Goal: Task Accomplishment & Management: Use online tool/utility

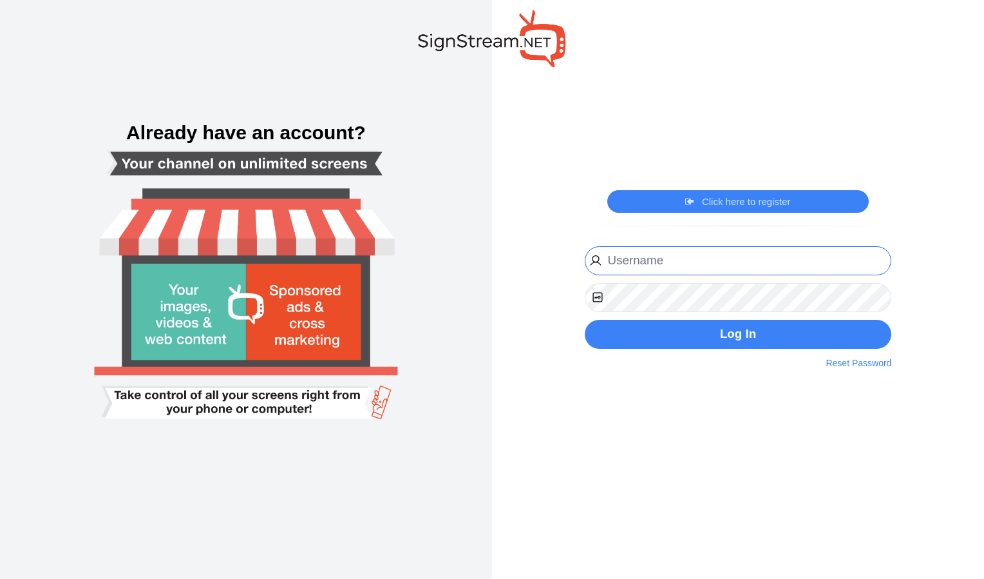
click at [743, 248] on input "email" at bounding box center [738, 260] width 307 height 29
type input "[EMAIL_ADDRESS][DOMAIN_NAME]"
click at [585, 320] on button "Log In" at bounding box center [738, 334] width 307 height 29
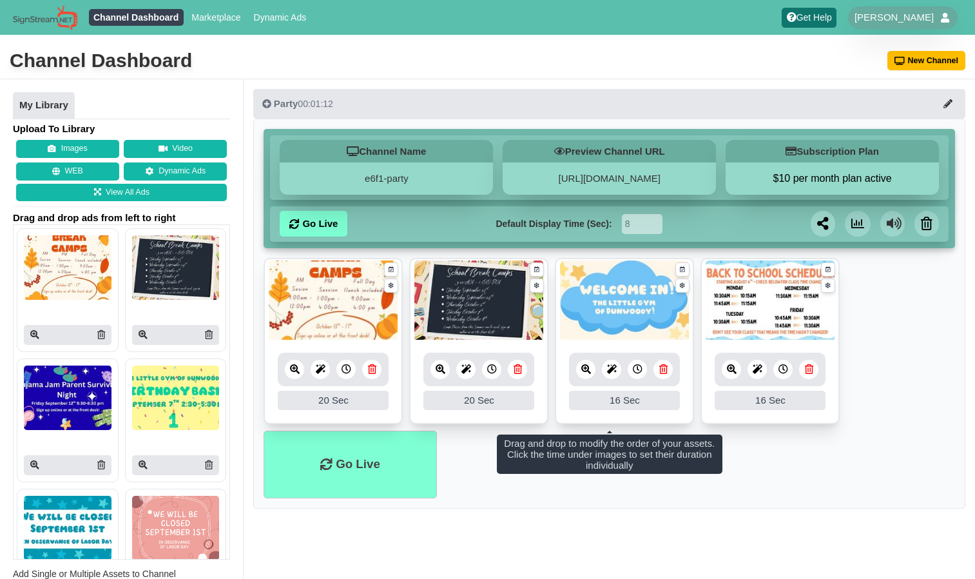
click at [373, 365] on icon at bounding box center [372, 369] width 8 height 10
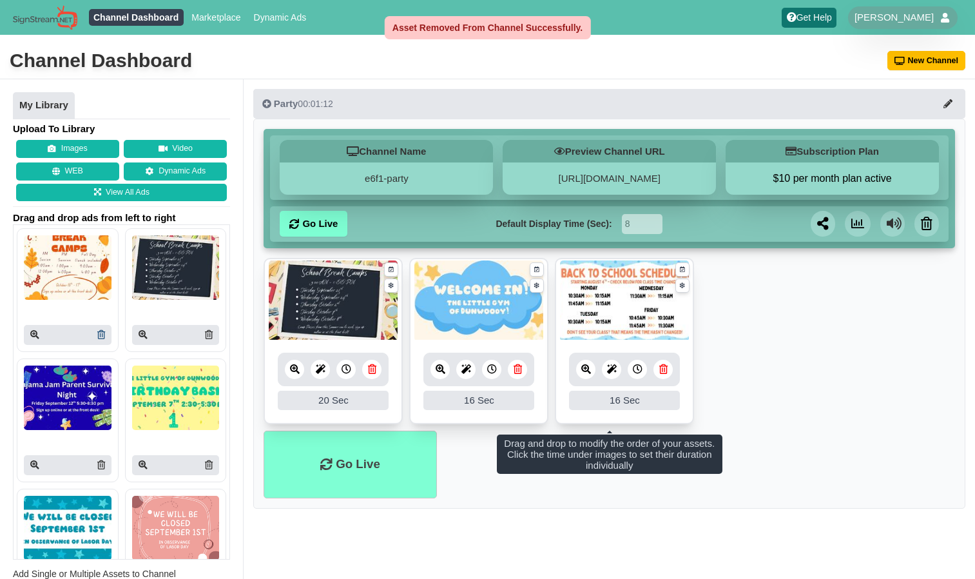
click at [97, 340] on link at bounding box center [101, 335] width 8 height 14
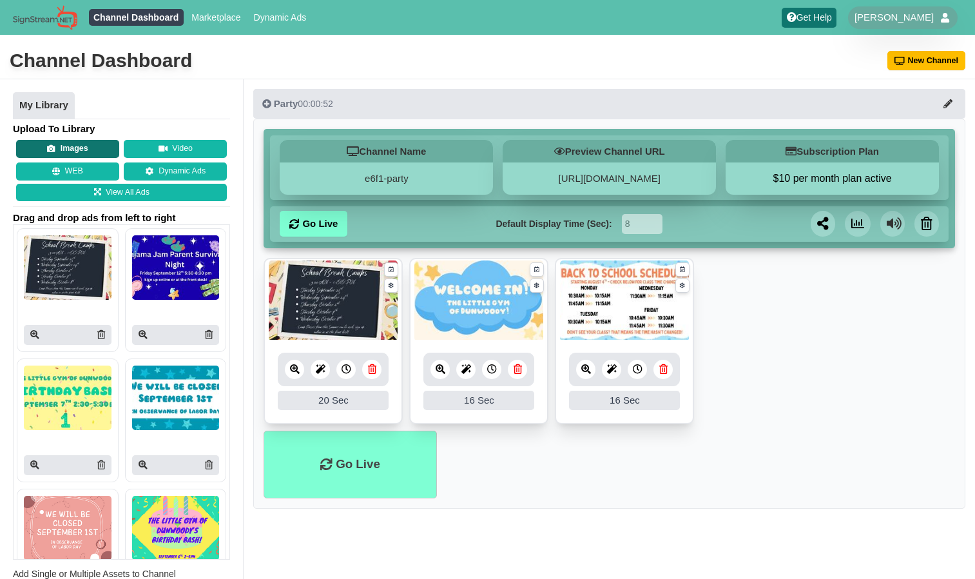
click at [95, 148] on button "Images" at bounding box center [67, 149] width 103 height 18
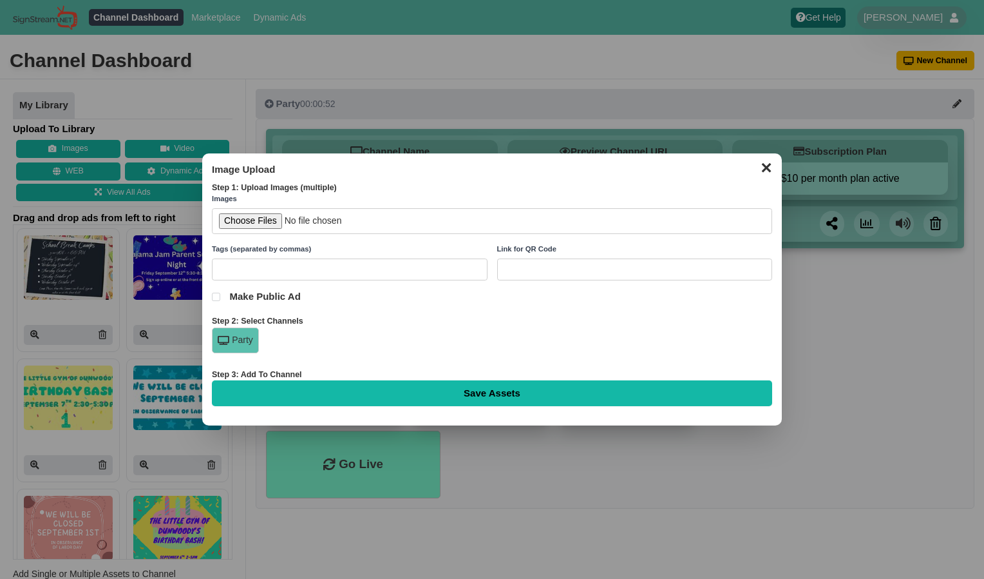
click at [256, 221] on input "file" at bounding box center [492, 221] width 561 height 26
type input "C:\fakepath\Untitled design (2).jpg"
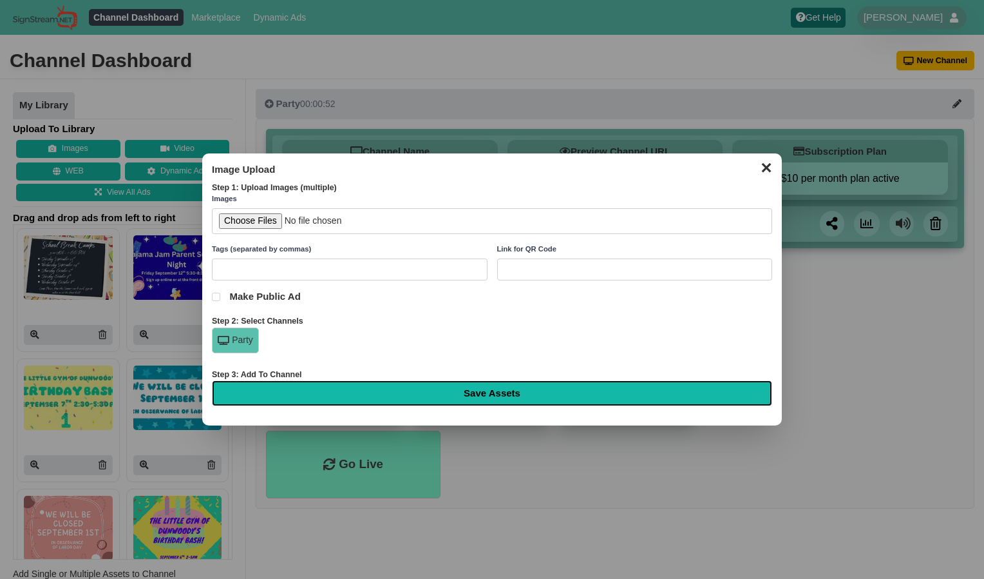
click at [340, 398] on input "Save Assets" at bounding box center [492, 393] width 561 height 26
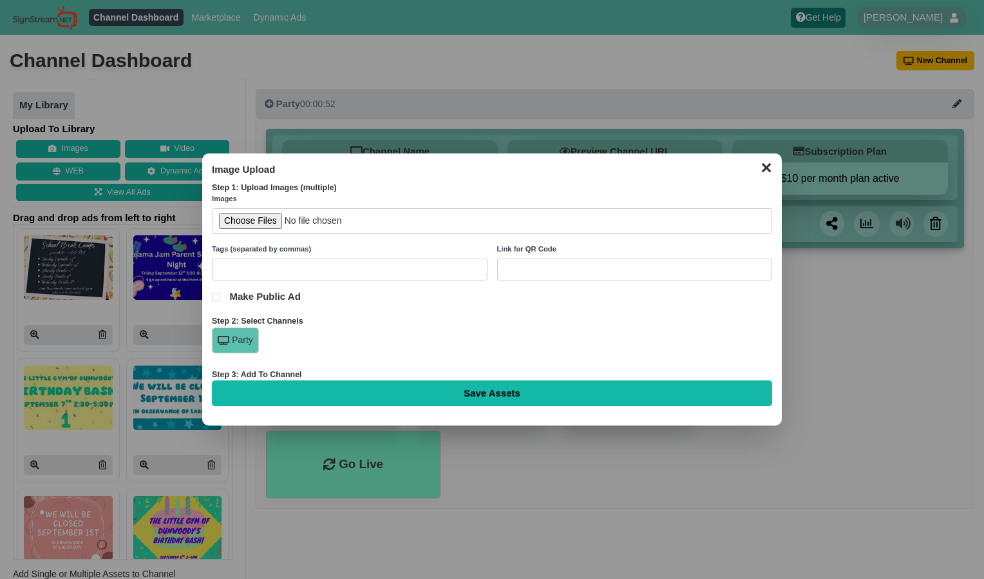
type input "Saving..."
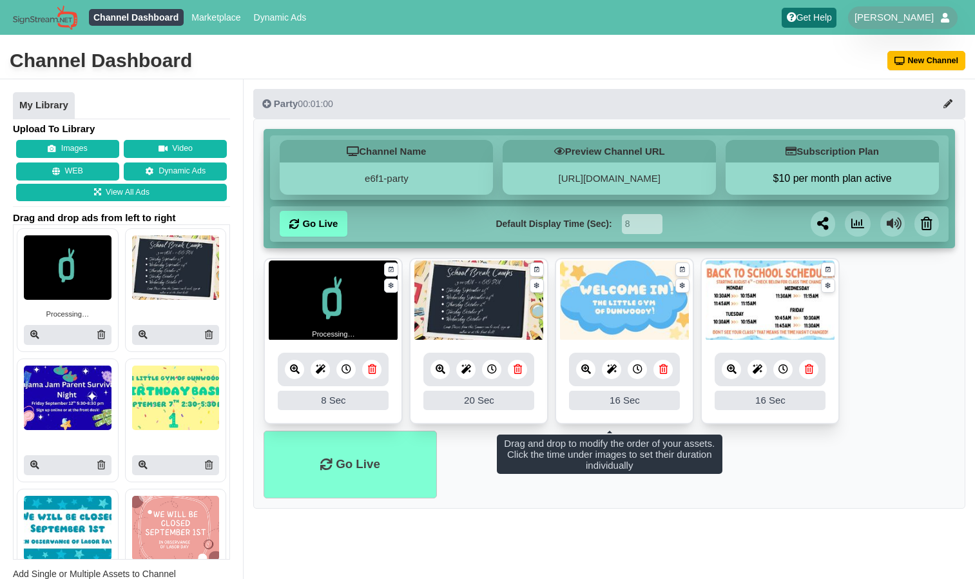
click at [342, 405] on div "8 Sec" at bounding box center [333, 399] width 111 height 19
click at [345, 378] on div at bounding box center [345, 368] width 19 height 19
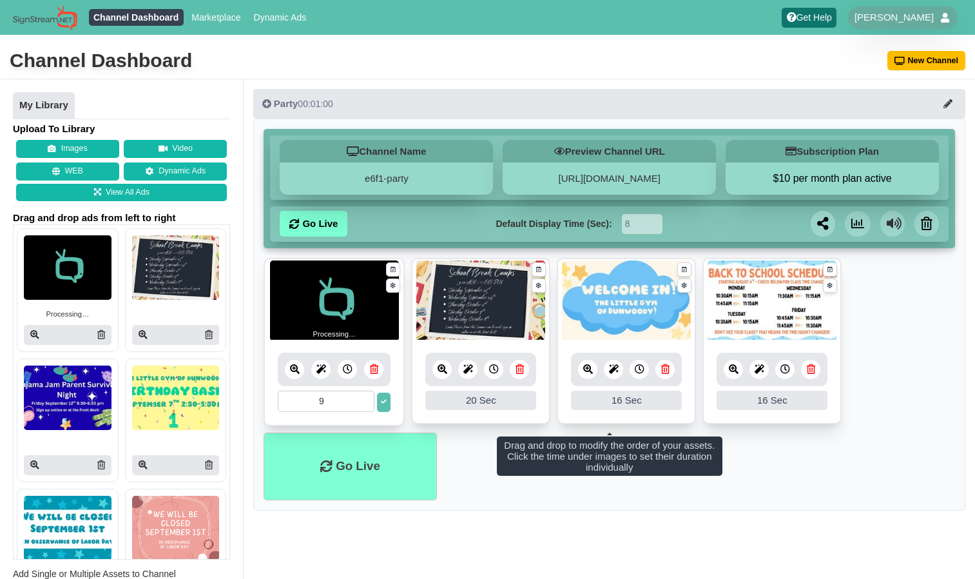
click at [365, 397] on input "9" at bounding box center [326, 400] width 97 height 21
click at [365, 397] on input "10" at bounding box center [326, 400] width 97 height 21
click at [365, 397] on input "11" at bounding box center [326, 400] width 97 height 21
click at [365, 397] on input "12" at bounding box center [326, 400] width 97 height 21
click at [365, 397] on input "13" at bounding box center [326, 400] width 97 height 21
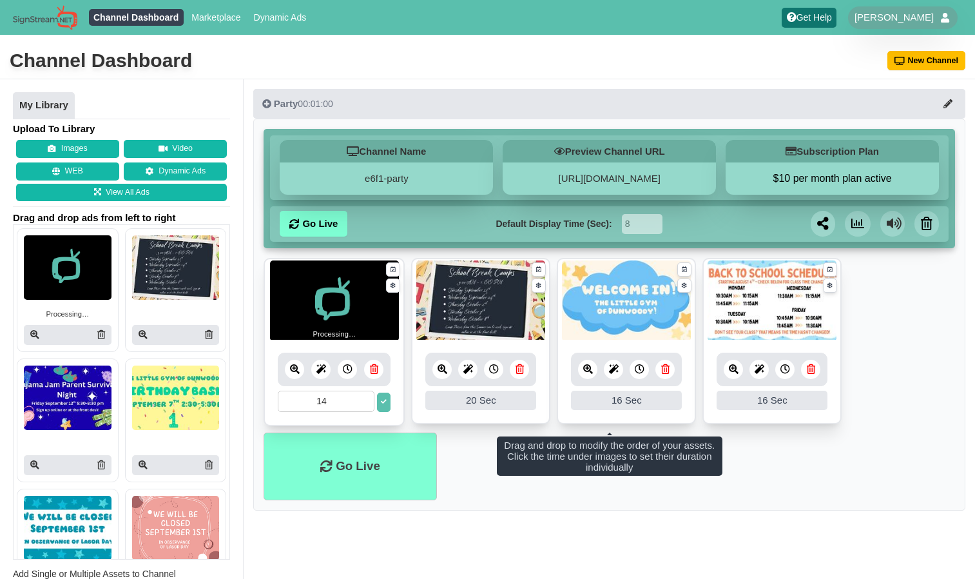
click at [365, 397] on input "14" at bounding box center [326, 400] width 97 height 21
click at [365, 397] on input "15" at bounding box center [326, 400] width 97 height 21
click at [365, 397] on input "16" at bounding box center [326, 400] width 97 height 21
click at [365, 397] on input "17" at bounding box center [326, 400] width 97 height 21
click at [365, 397] on input "18" at bounding box center [326, 400] width 97 height 21
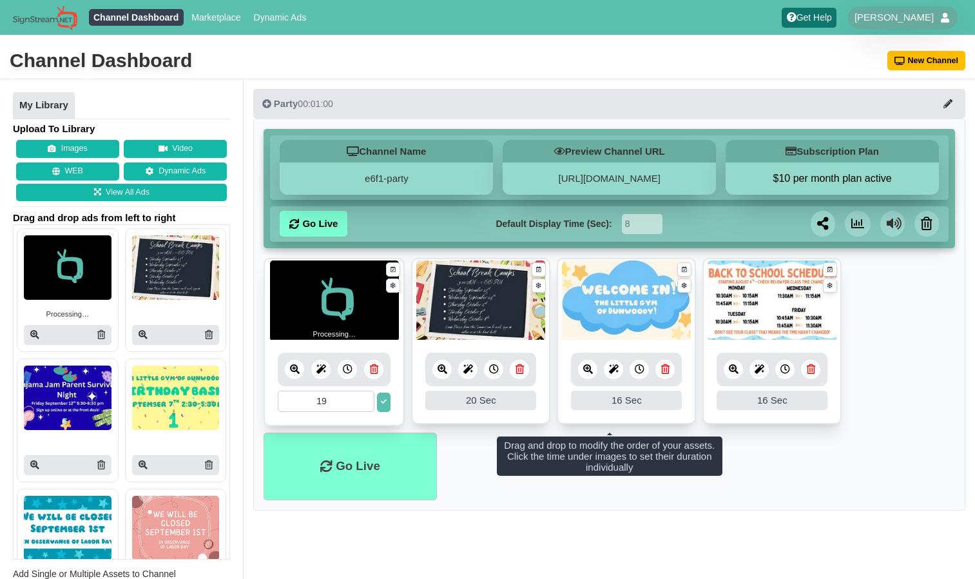
click at [365, 397] on input "19" at bounding box center [326, 400] width 97 height 21
type input "20"
click at [365, 397] on input "20" at bounding box center [326, 400] width 97 height 21
click at [385, 405] on icon at bounding box center [384, 402] width 6 height 6
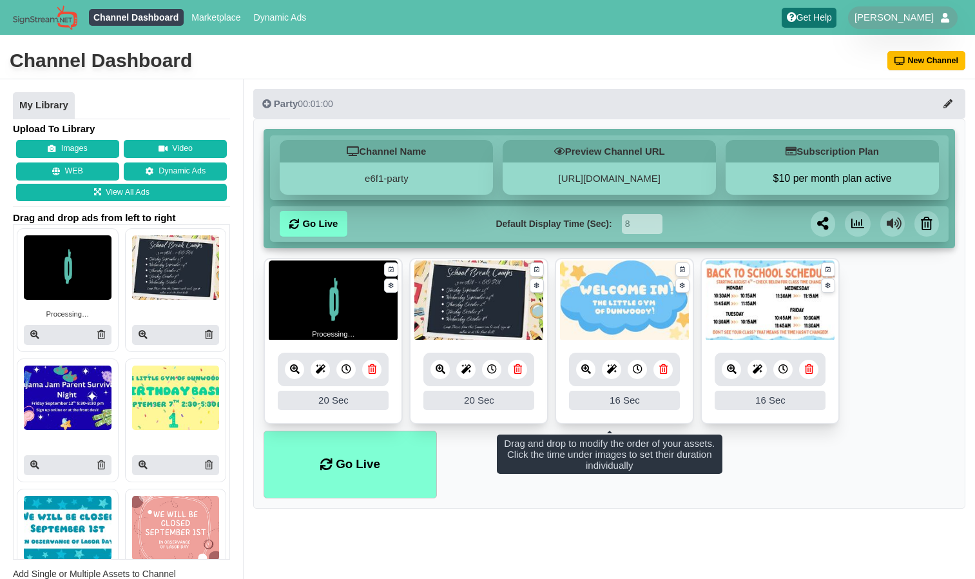
click at [375, 374] on link at bounding box center [371, 368] width 19 height 19
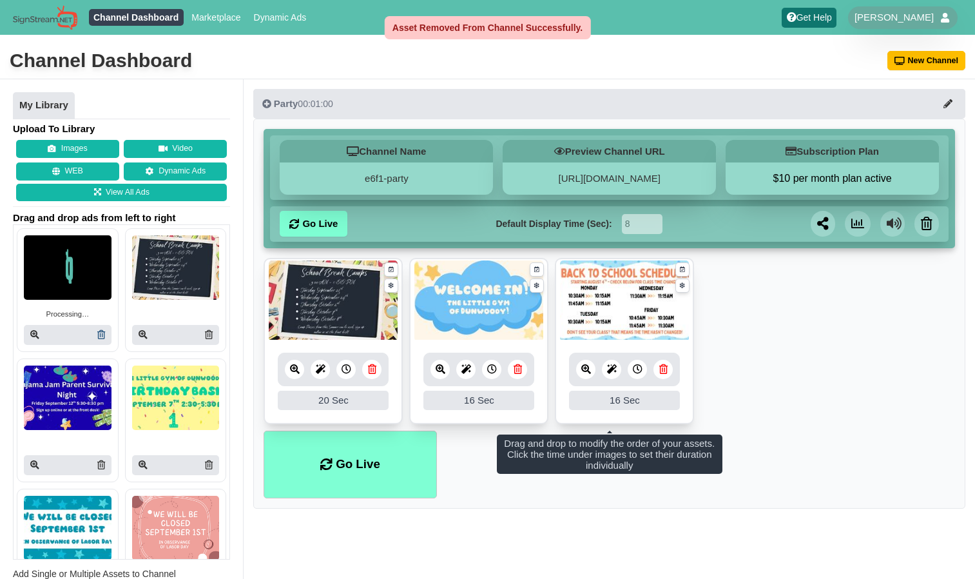
click at [99, 336] on icon at bounding box center [101, 334] width 8 height 9
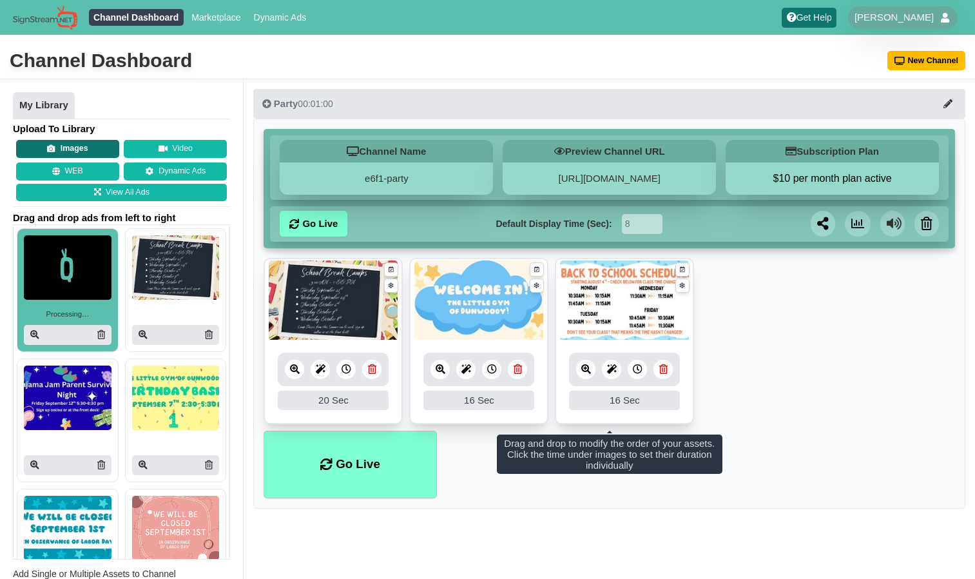
click at [82, 152] on button "Images" at bounding box center [67, 149] width 103 height 18
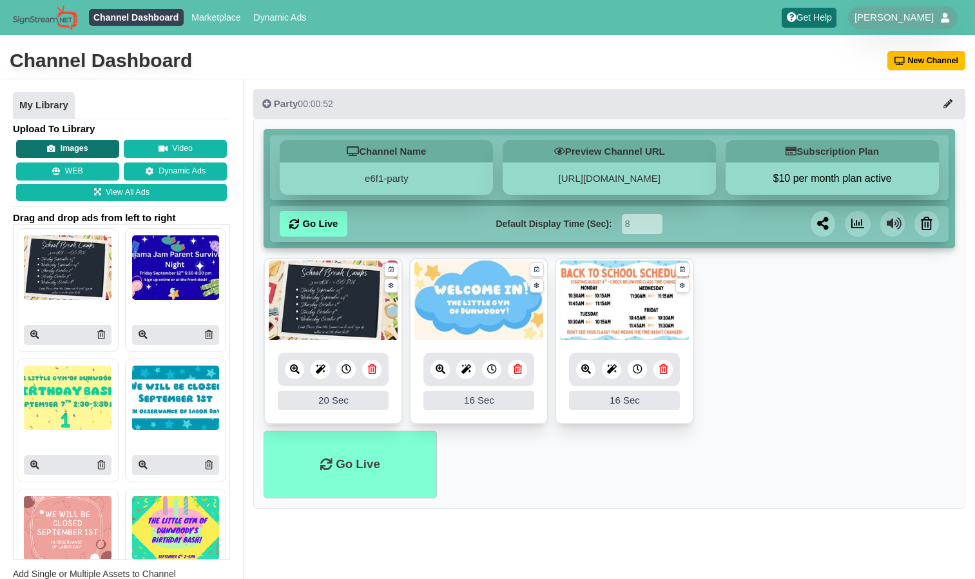
click at [89, 147] on button "Images" at bounding box center [67, 149] width 103 height 18
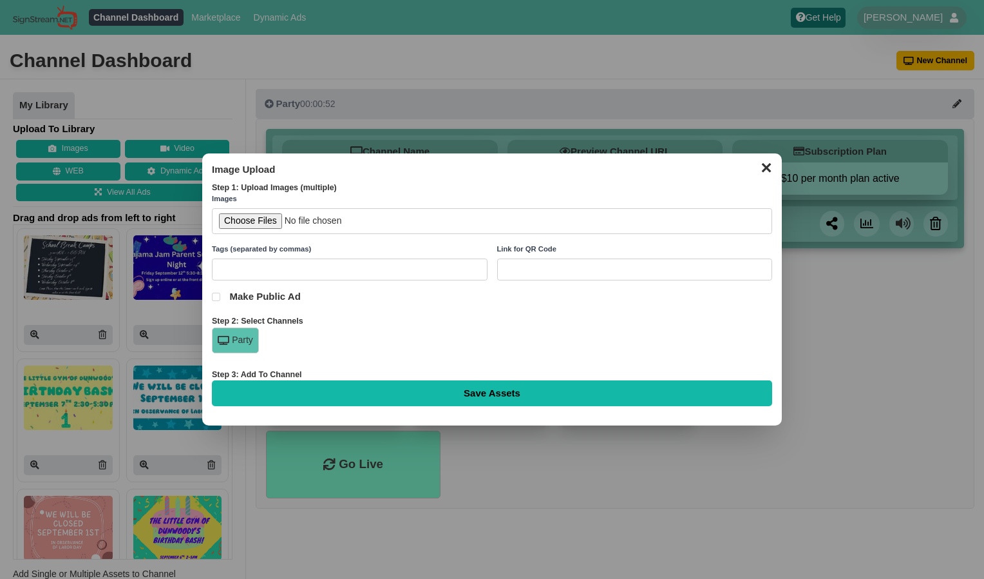
click at [268, 213] on input "file" at bounding box center [492, 221] width 561 height 26
type input "C:\fakepath\fall break camps.jpg"
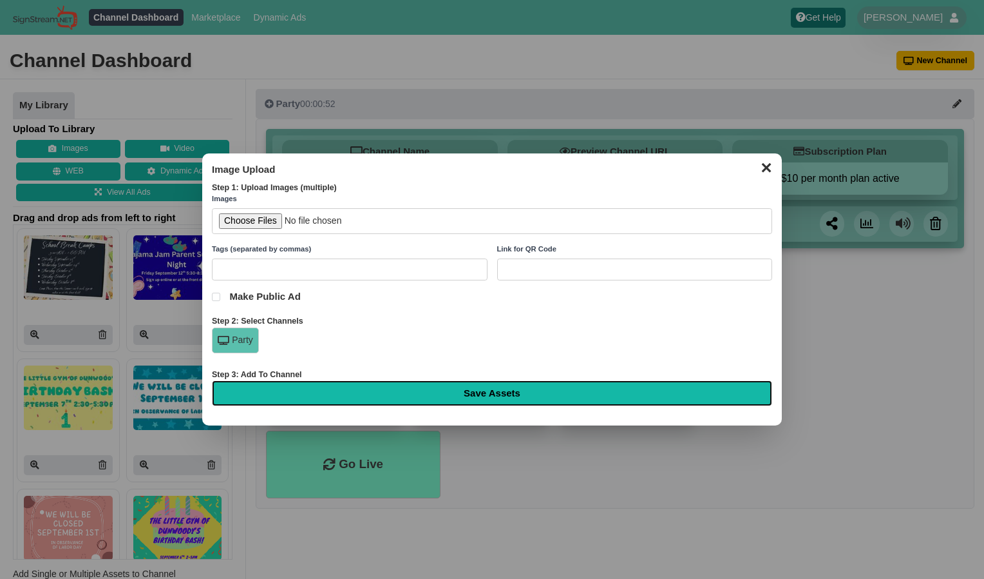
click at [406, 401] on input "Save Assets" at bounding box center [492, 393] width 561 height 26
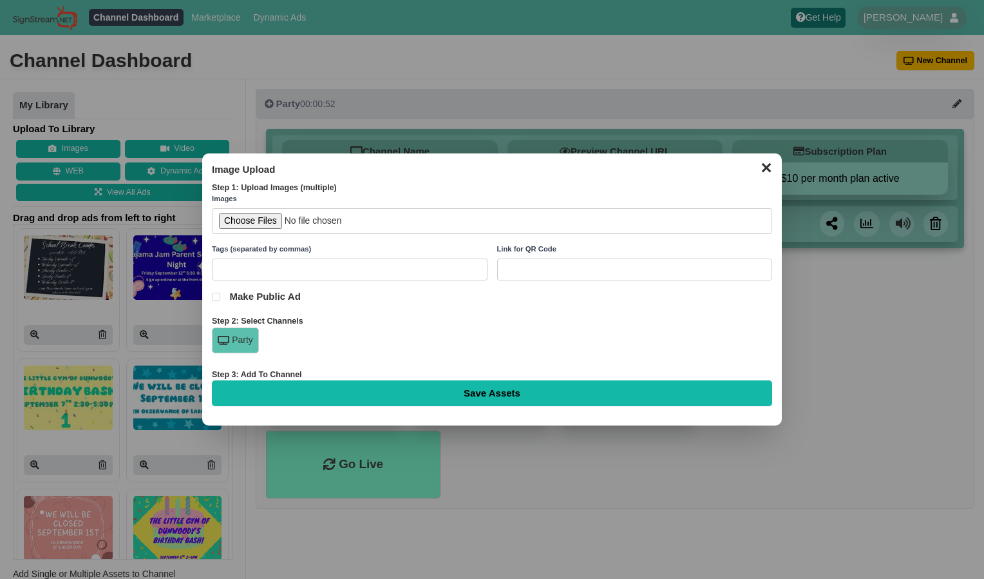
type input "Saving..."
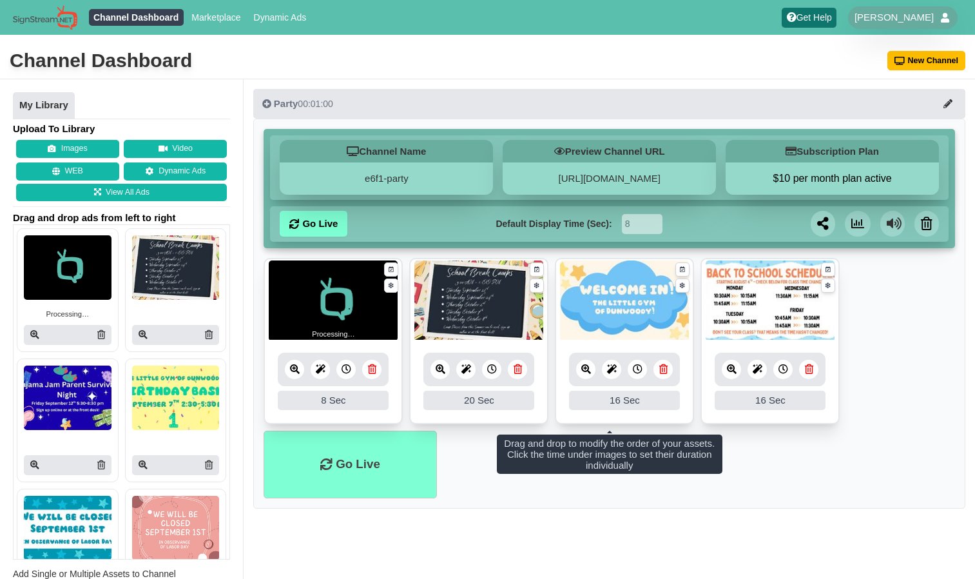
click at [343, 371] on icon at bounding box center [346, 369] width 10 height 10
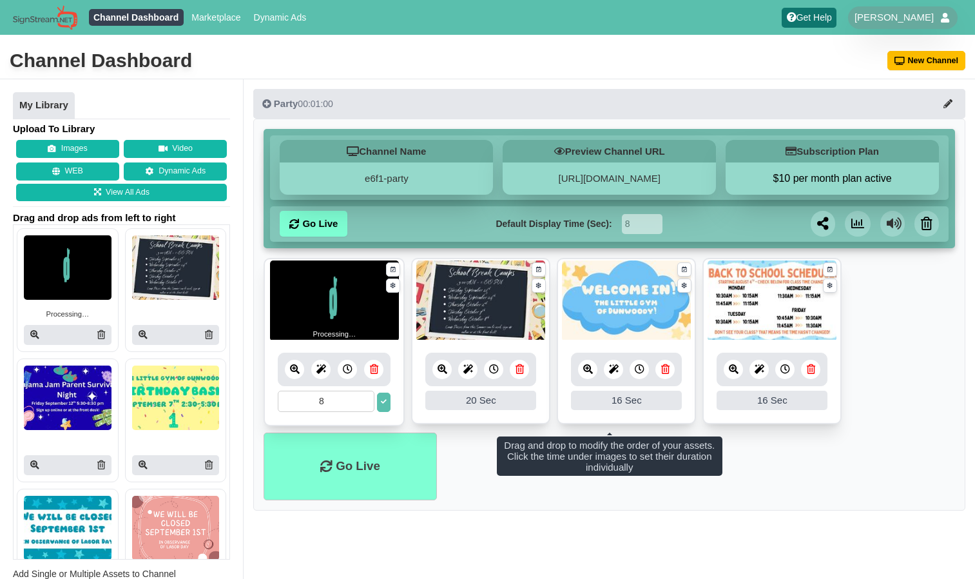
click at [348, 372] on icon at bounding box center [348, 369] width 10 height 10
click at [350, 374] on div at bounding box center [347, 368] width 19 height 19
click at [363, 399] on input "9" at bounding box center [326, 400] width 97 height 21
click at [363, 399] on input "10" at bounding box center [326, 400] width 97 height 21
click at [363, 399] on input "11" at bounding box center [326, 400] width 97 height 21
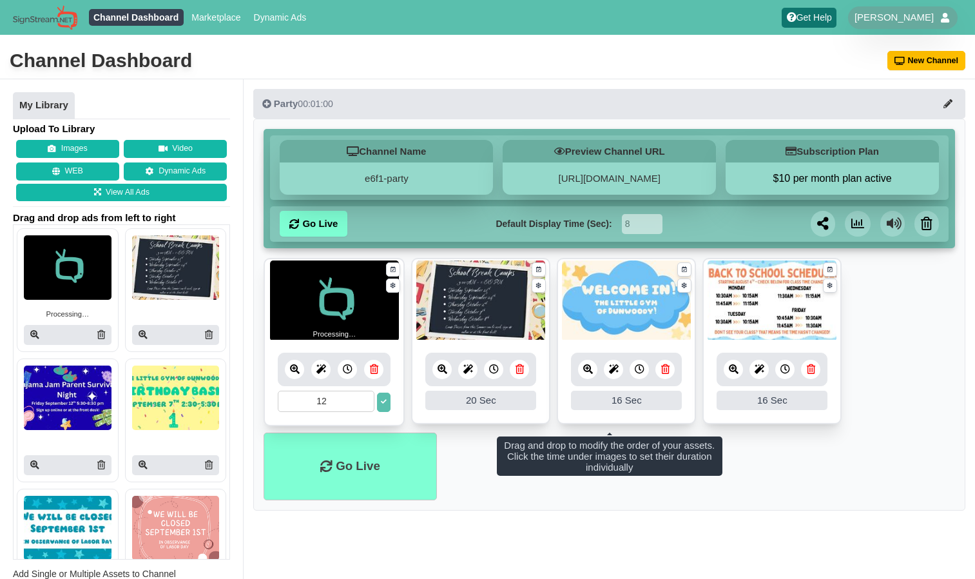
click at [363, 399] on input "12" at bounding box center [326, 400] width 97 height 21
click at [363, 399] on input "13" at bounding box center [326, 400] width 97 height 21
click at [363, 399] on input "14" at bounding box center [326, 400] width 97 height 21
click at [363, 399] on input "15" at bounding box center [326, 400] width 97 height 21
click at [363, 399] on input "16" at bounding box center [326, 400] width 97 height 21
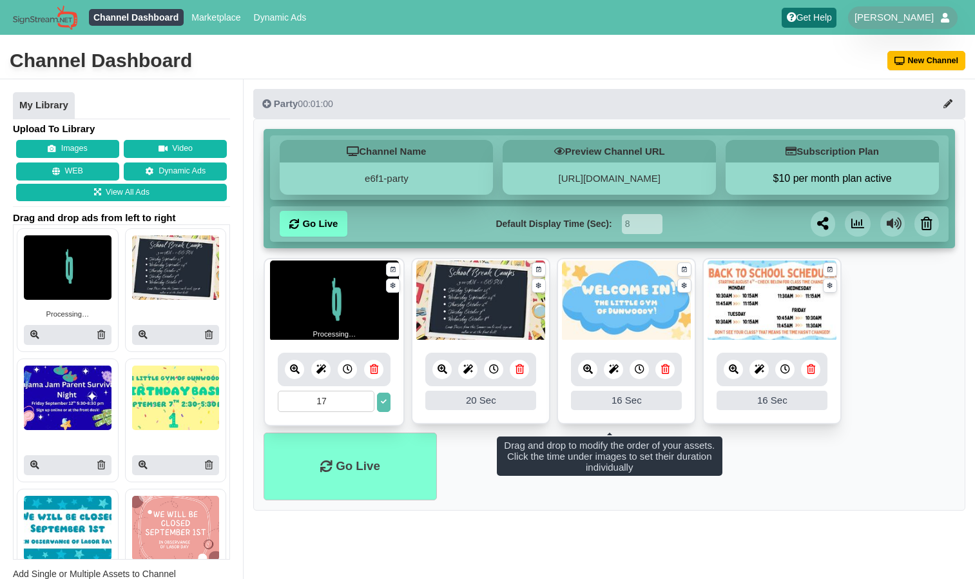
click at [363, 399] on input "17" at bounding box center [326, 400] width 97 height 21
click at [363, 399] on input "18" at bounding box center [326, 400] width 97 height 21
click at [363, 399] on input "19" at bounding box center [326, 400] width 97 height 21
type input "20"
click at [363, 399] on input "20" at bounding box center [326, 400] width 97 height 21
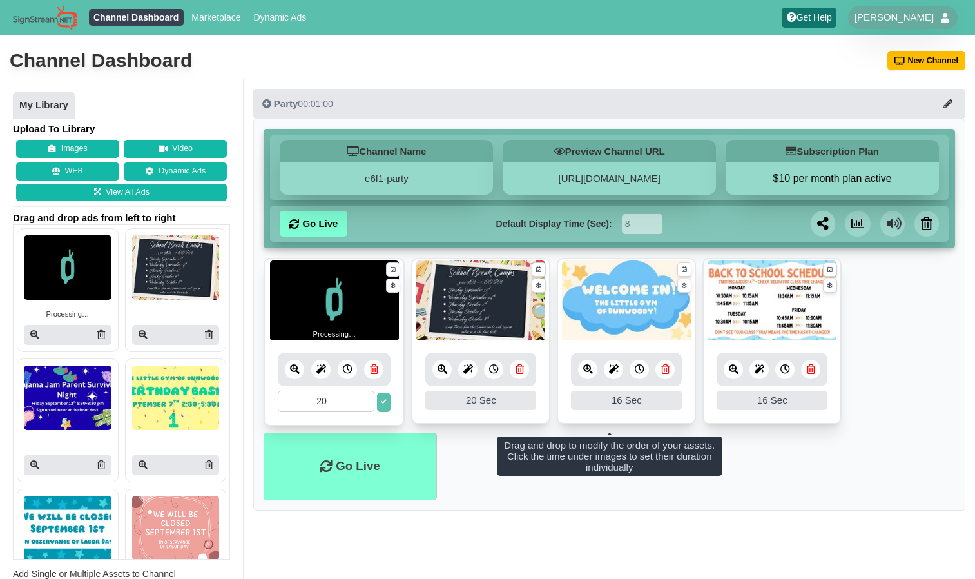
click at [382, 403] on icon at bounding box center [384, 402] width 6 height 6
